Goal: Transaction & Acquisition: Book appointment/travel/reservation

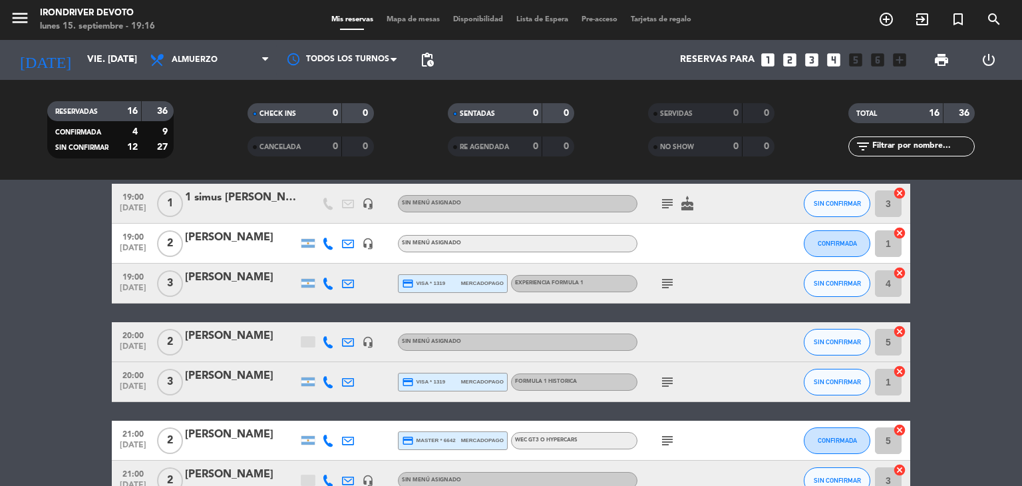
scroll to position [591, 0]
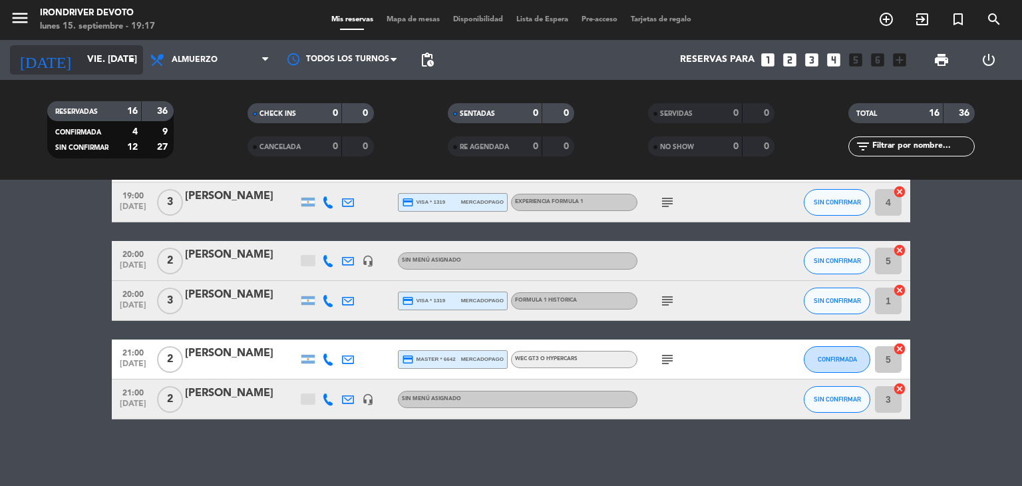
click at [95, 58] on input "vie. [DATE]" at bounding box center [144, 60] width 126 height 24
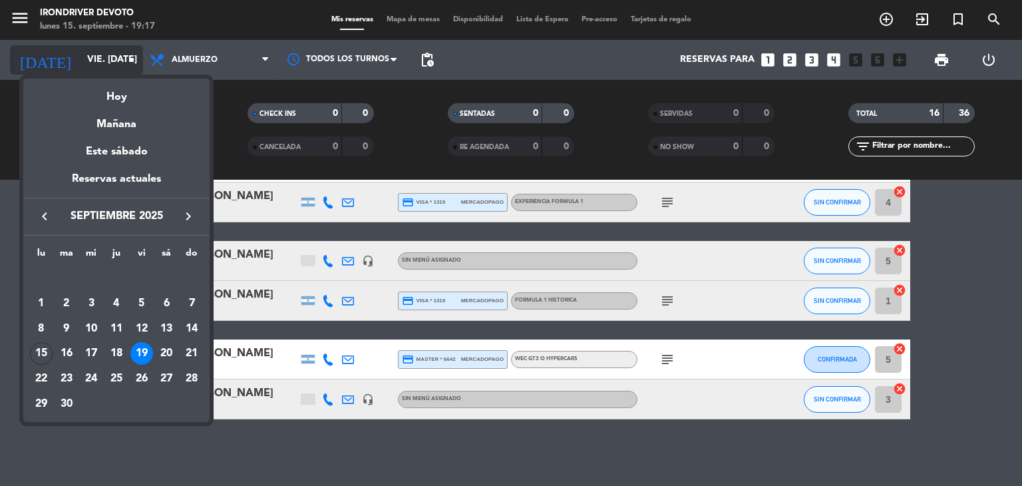
click at [95, 58] on div at bounding box center [511, 243] width 1022 height 486
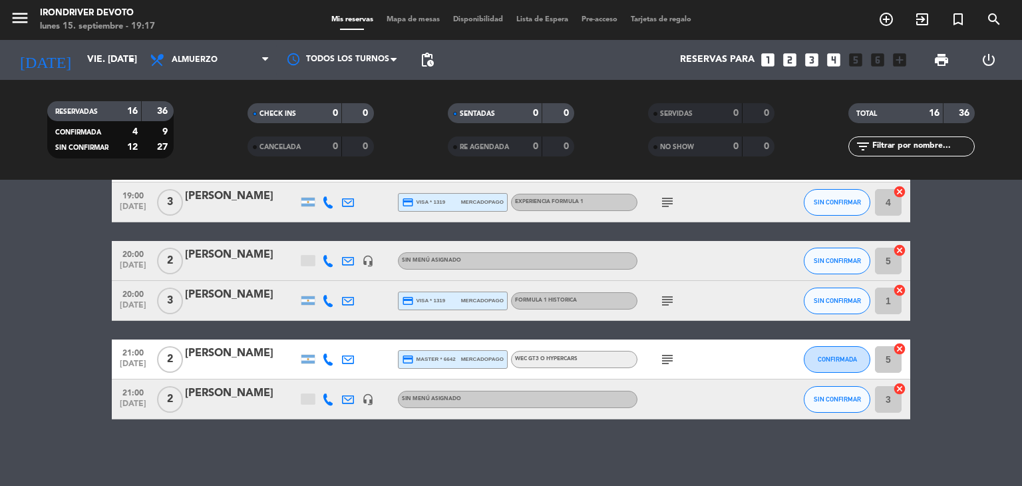
click at [793, 57] on icon "looks_two" at bounding box center [789, 59] width 17 height 17
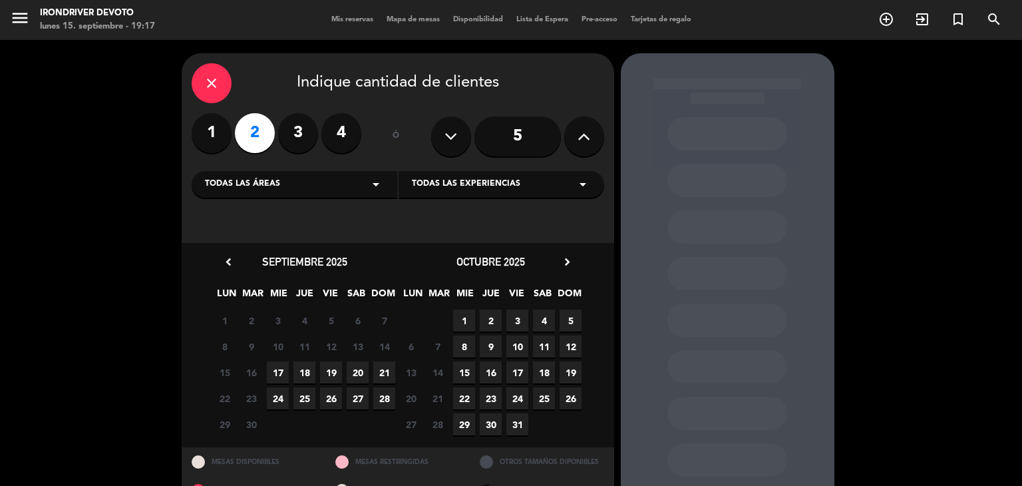
click at [332, 371] on span "19" at bounding box center [331, 372] width 22 height 22
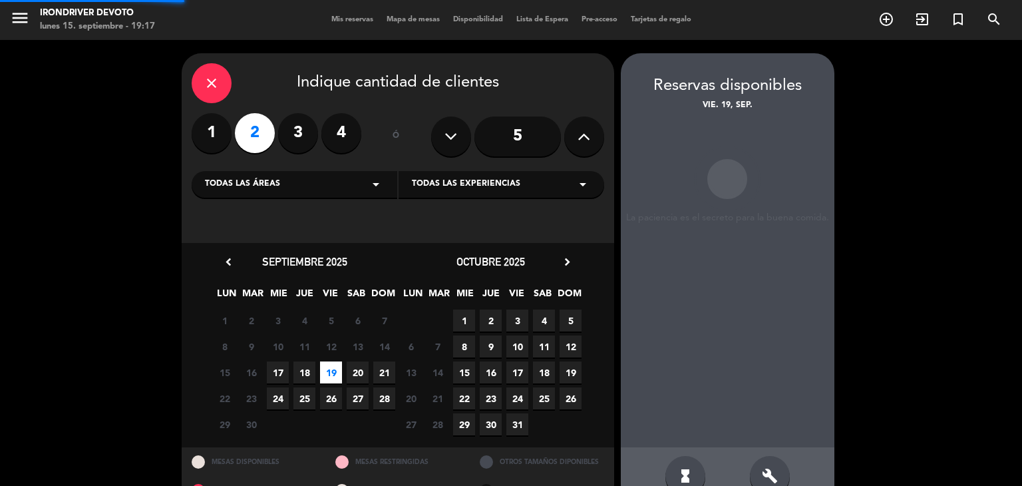
scroll to position [31, 0]
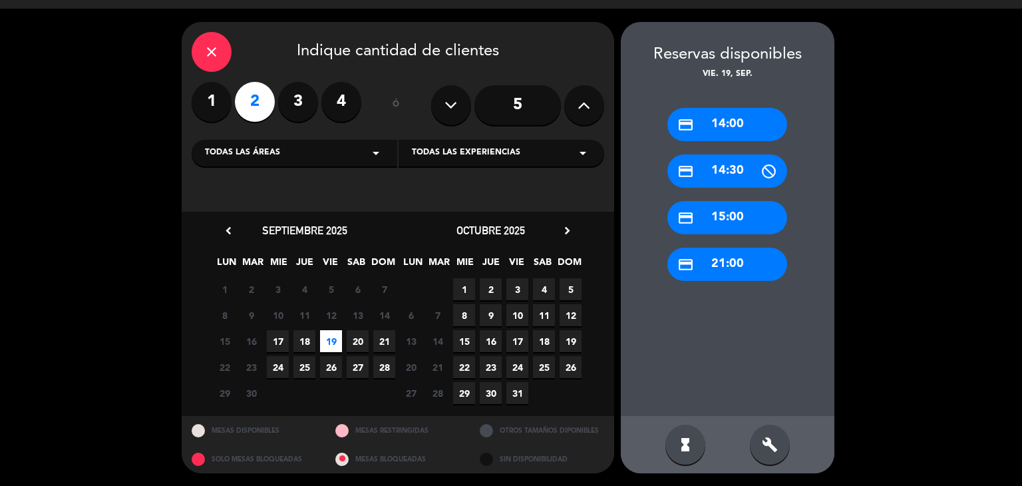
click at [727, 267] on div "credit_card 21:00" at bounding box center [727, 264] width 120 height 33
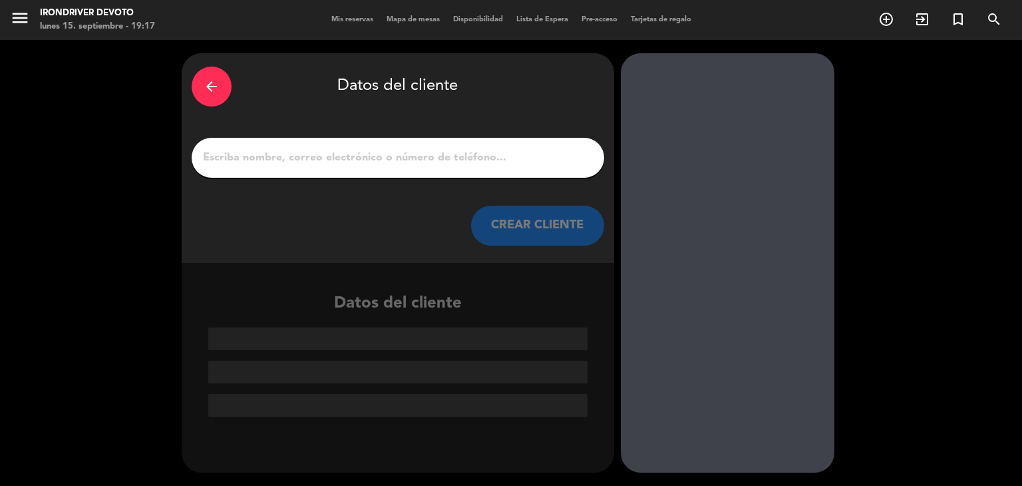
click at [404, 160] on input "1" at bounding box center [398, 157] width 393 height 19
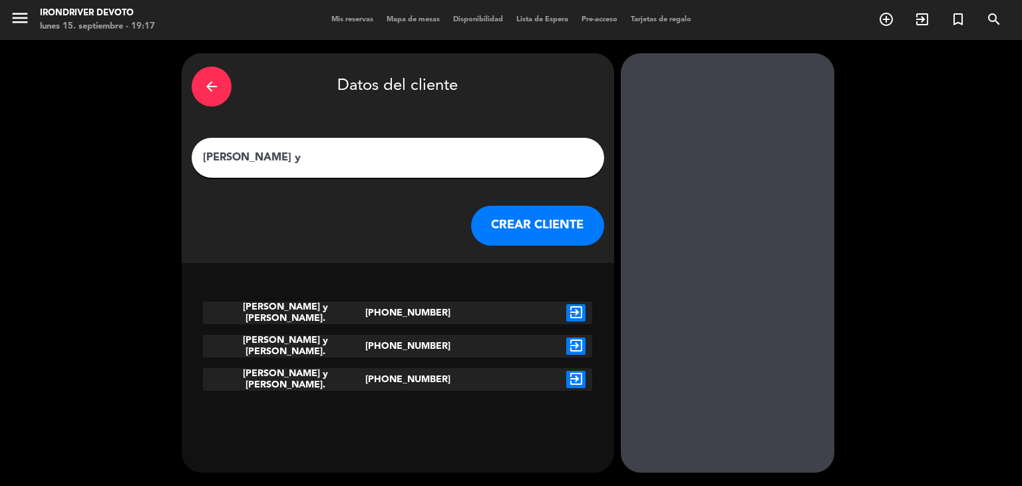
type input "[PERSON_NAME] y"
click at [574, 310] on icon "exit_to_app" at bounding box center [575, 312] width 19 height 17
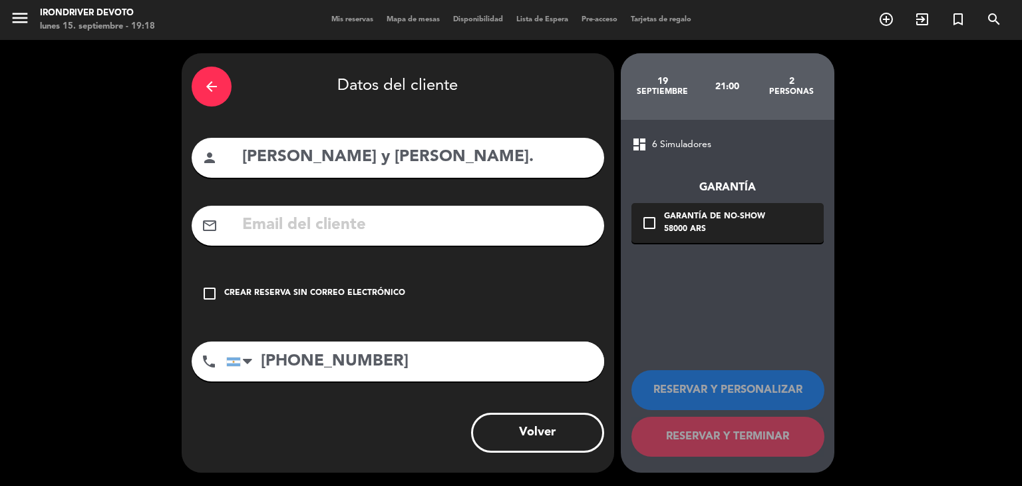
drag, startPoint x: 281, startPoint y: 293, endPoint x: 331, endPoint y: 294, distance: 50.6
click at [280, 293] on div "Crear reserva sin correo electrónico" at bounding box center [314, 293] width 181 height 13
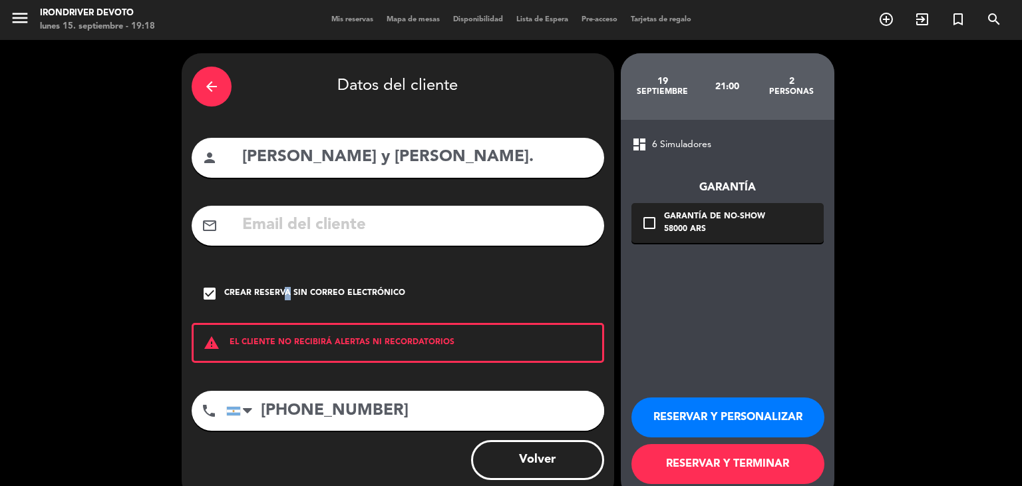
click at [721, 420] on button "RESERVAR Y PERSONALIZAR" at bounding box center [728, 417] width 193 height 40
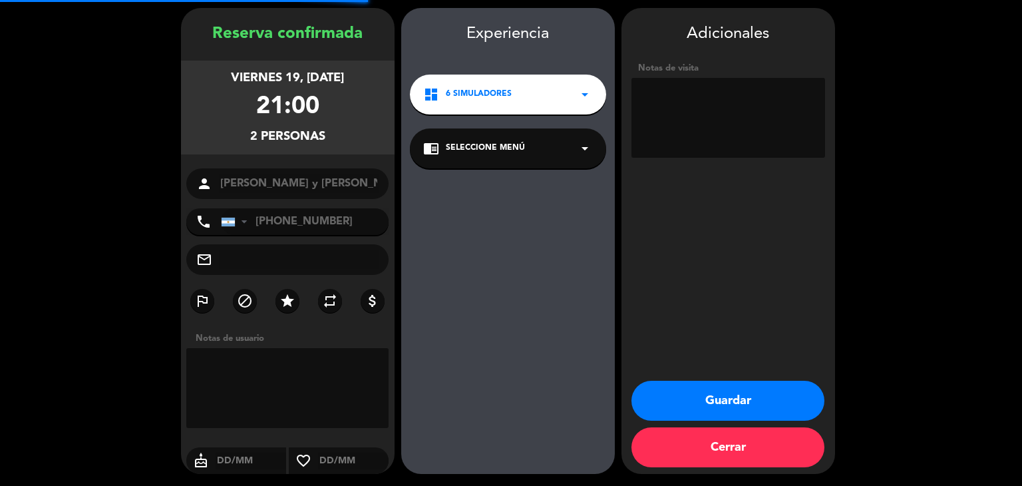
scroll to position [46, 0]
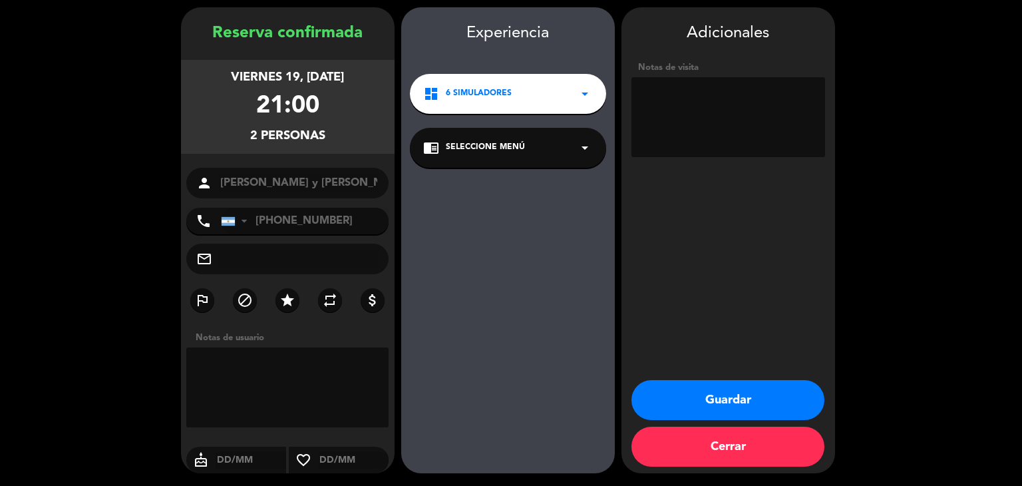
click at [492, 152] on span "Seleccione Menú" at bounding box center [485, 147] width 79 height 13
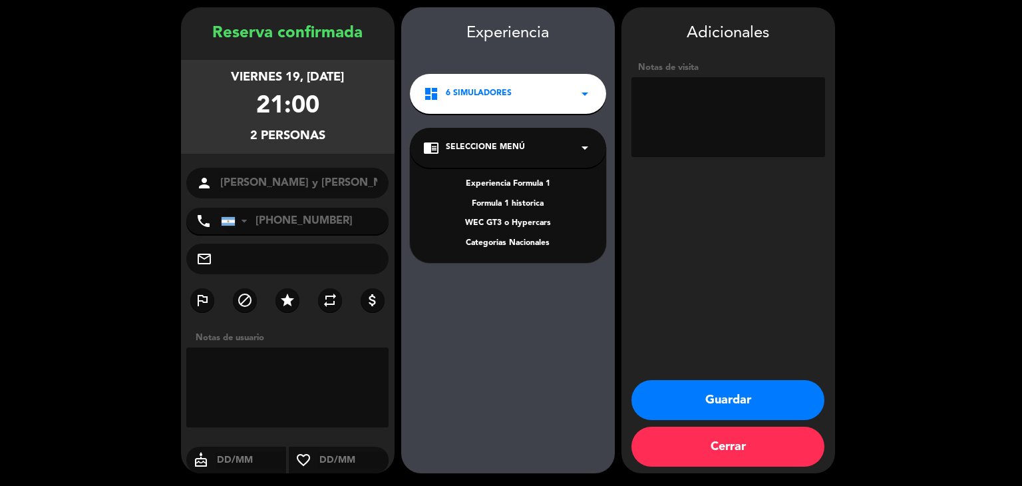
click at [287, 364] on textarea at bounding box center [287, 387] width 203 height 80
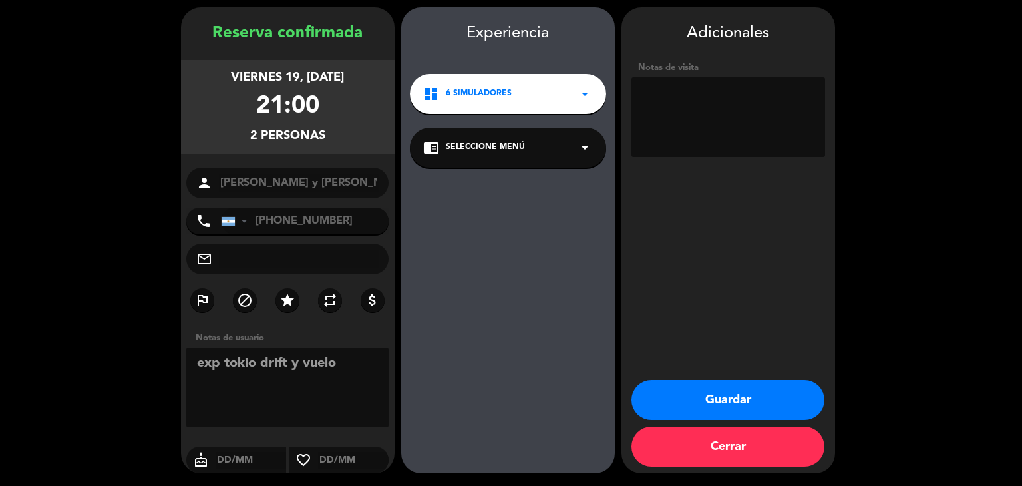
type textarea "exp tokio drift y vuelo"
click at [536, 91] on div "dashboard 6 Simuladores arrow_drop_down" at bounding box center [508, 94] width 196 height 40
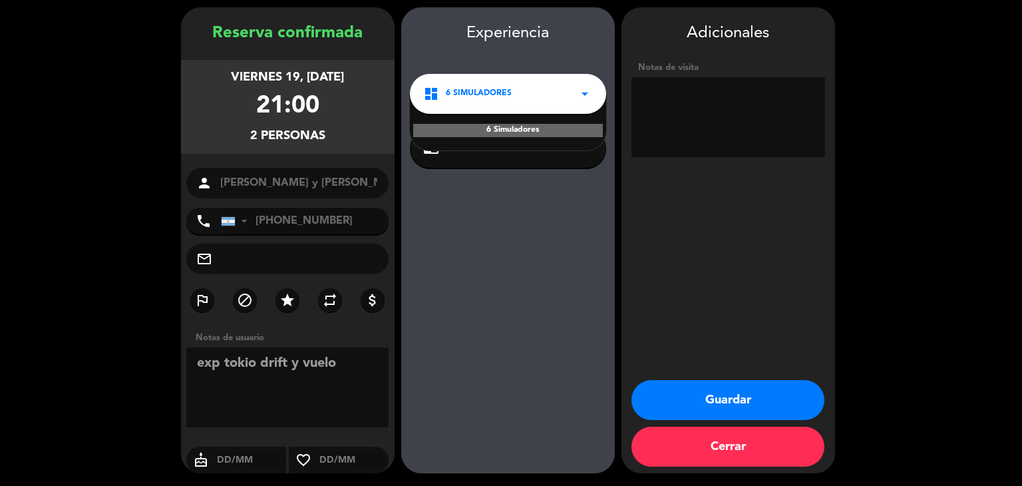
click at [536, 91] on div "dashboard 6 Simuladores arrow_drop_down" at bounding box center [508, 94] width 196 height 40
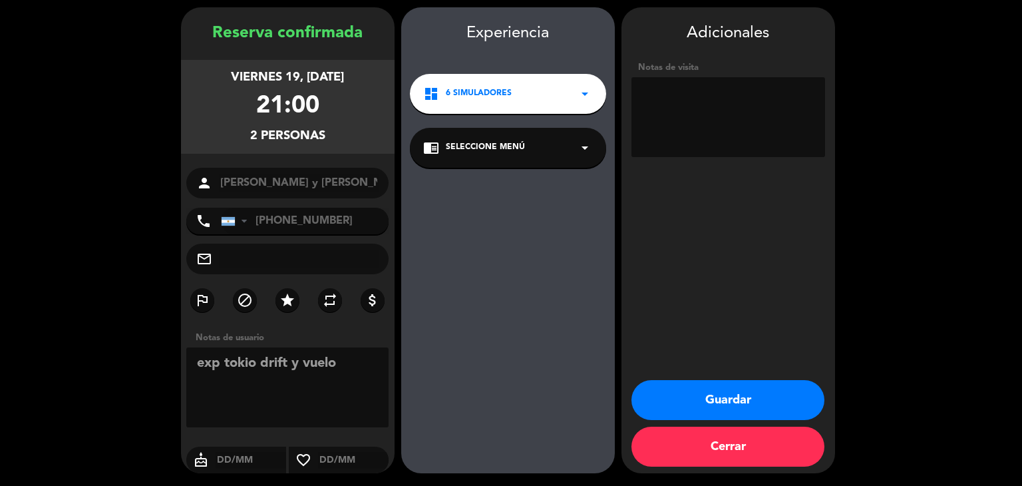
click at [540, 152] on div "chrome_reader_mode Seleccione Menú arrow_drop_down" at bounding box center [508, 148] width 196 height 40
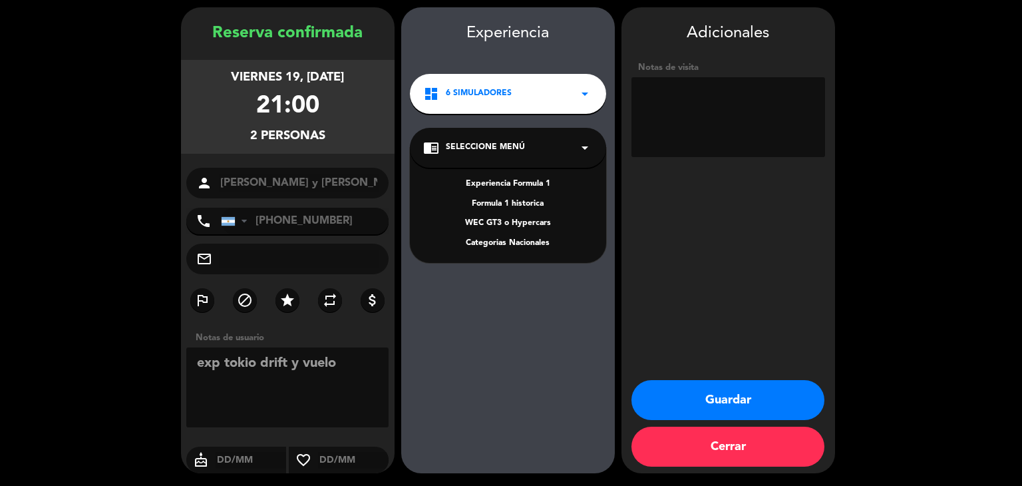
click at [734, 405] on button "Guardar" at bounding box center [728, 400] width 193 height 40
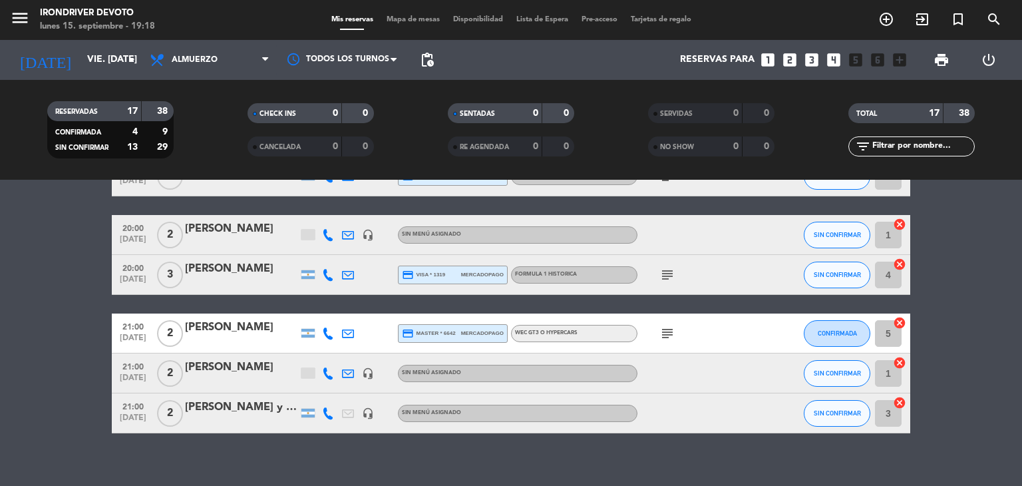
scroll to position [631, 0]
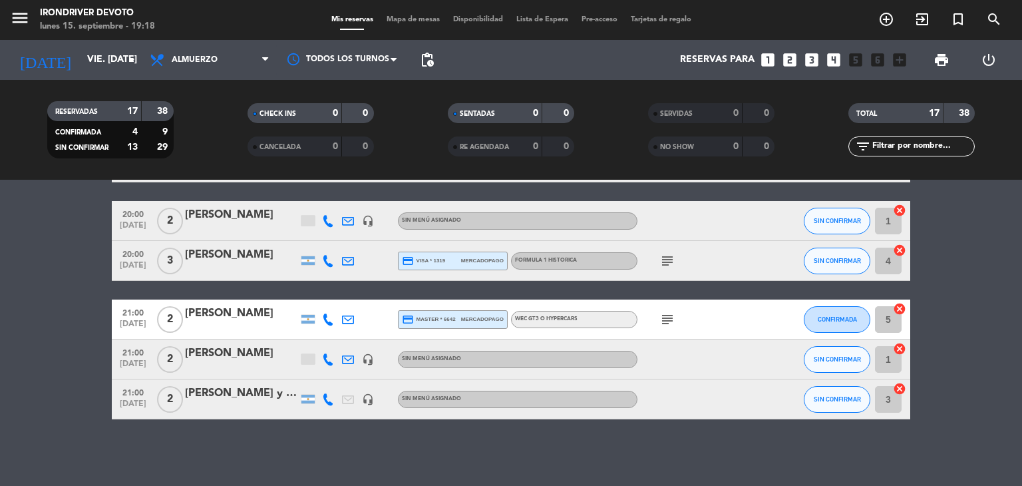
click at [249, 391] on div "[PERSON_NAME] y [PERSON_NAME]." at bounding box center [241, 393] width 113 height 17
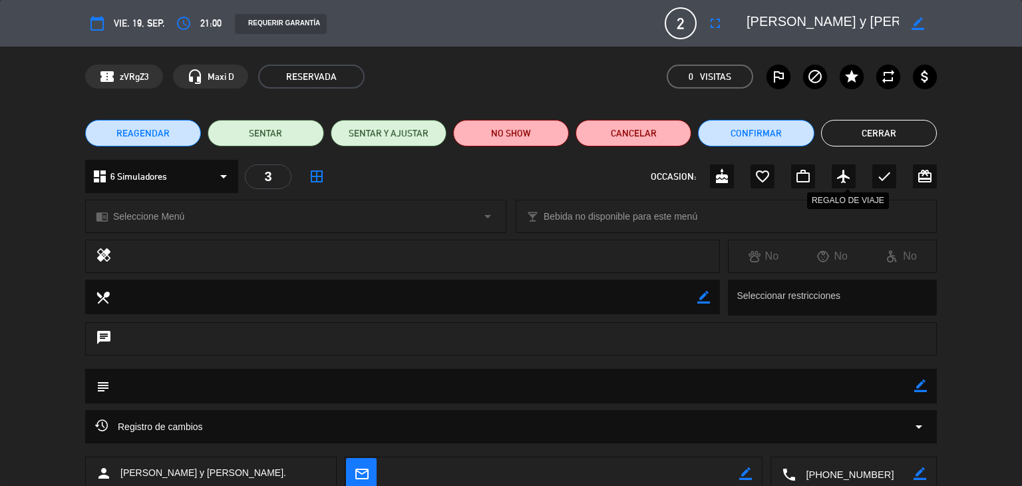
click at [845, 184] on div "airplanemode_active" at bounding box center [844, 176] width 24 height 24
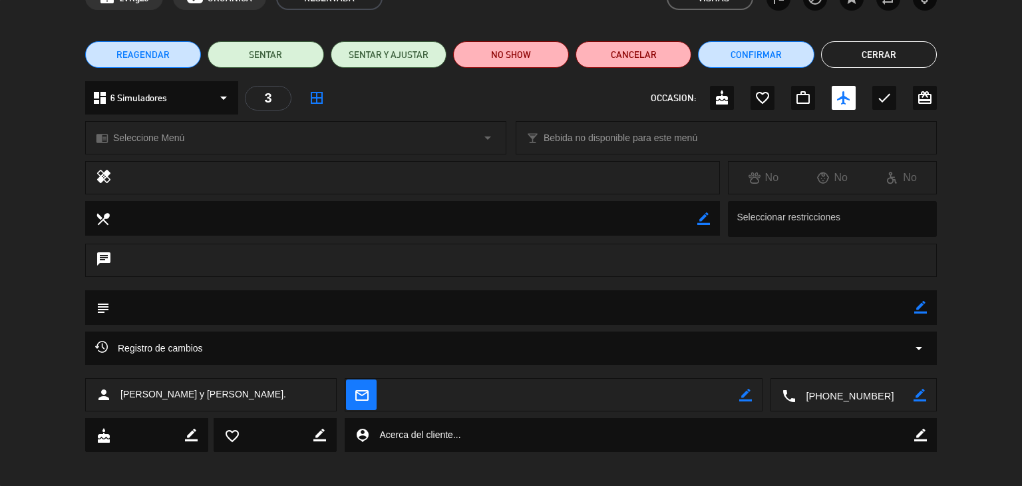
scroll to position [85, 0]
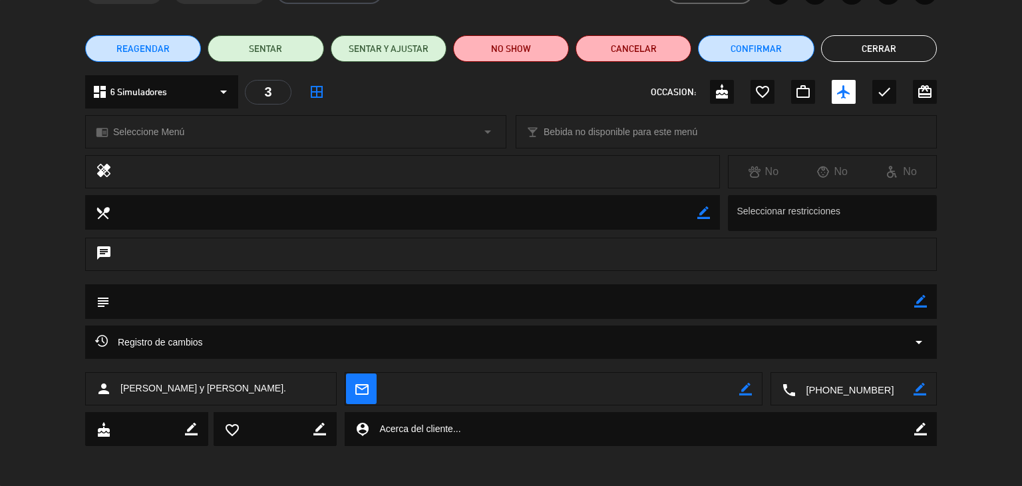
click at [916, 298] on icon "border_color" at bounding box center [920, 301] width 13 height 13
type textarea "drift y vuelo"
click at [858, 53] on button "Cerrar" at bounding box center [879, 48] width 116 height 27
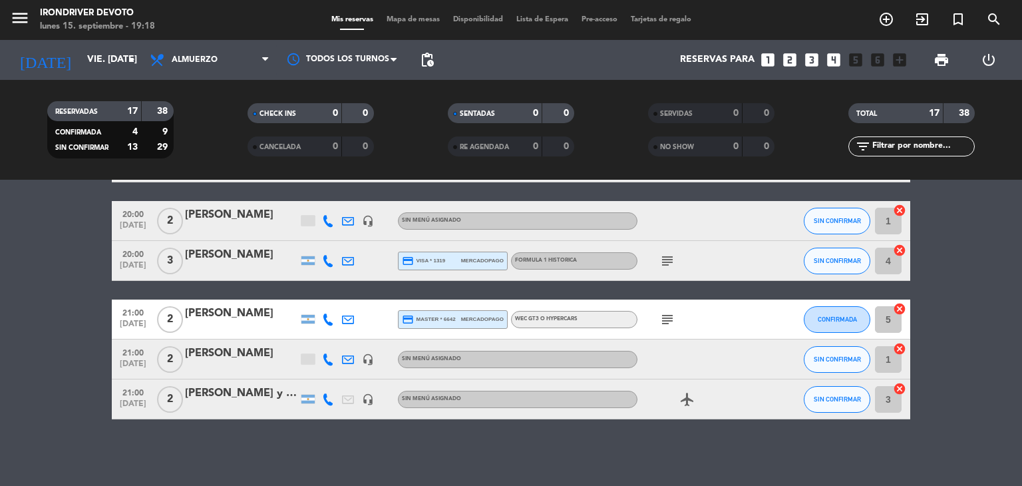
click at [234, 390] on div "[PERSON_NAME] y [PERSON_NAME]." at bounding box center [241, 393] width 113 height 17
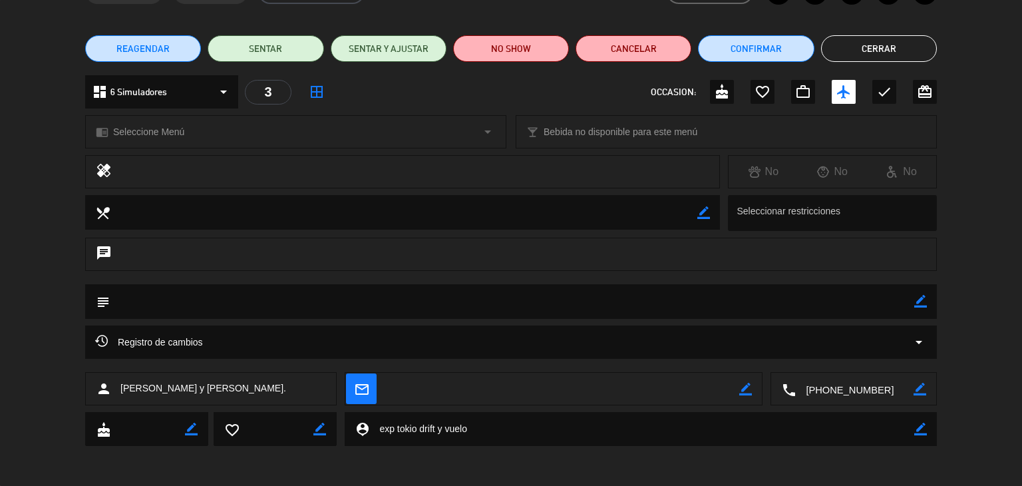
click at [295, 299] on textarea at bounding box center [512, 301] width 805 height 34
click at [916, 303] on icon "border_color" at bounding box center [920, 301] width 13 height 13
type textarea "drift y vuelo"
click at [925, 308] on div at bounding box center [920, 301] width 13 height 35
click at [917, 300] on icon at bounding box center [920, 301] width 13 height 13
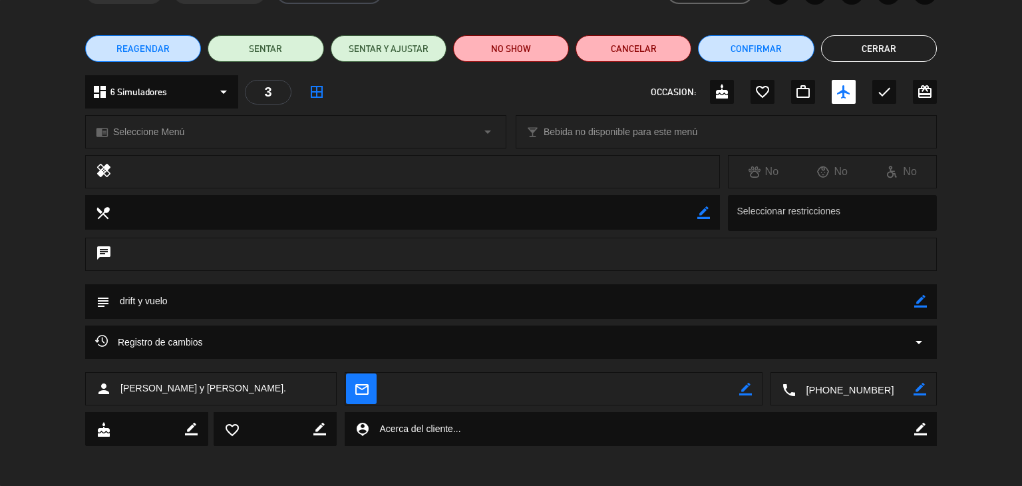
click at [886, 43] on button "Cerrar" at bounding box center [879, 48] width 116 height 27
